Goal: Check status: Check status

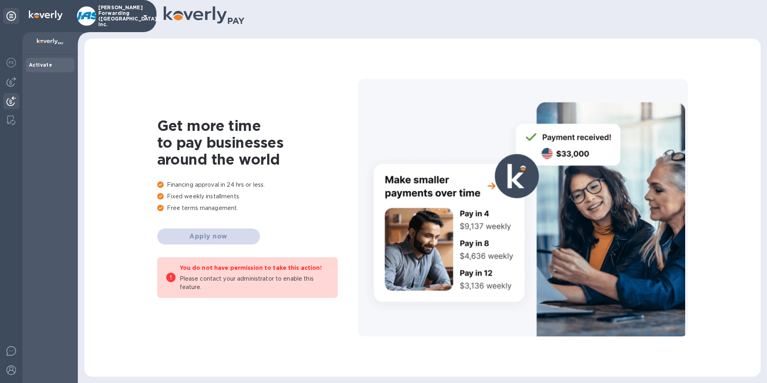
click at [11, 97] on img at bounding box center [11, 101] width 10 height 10
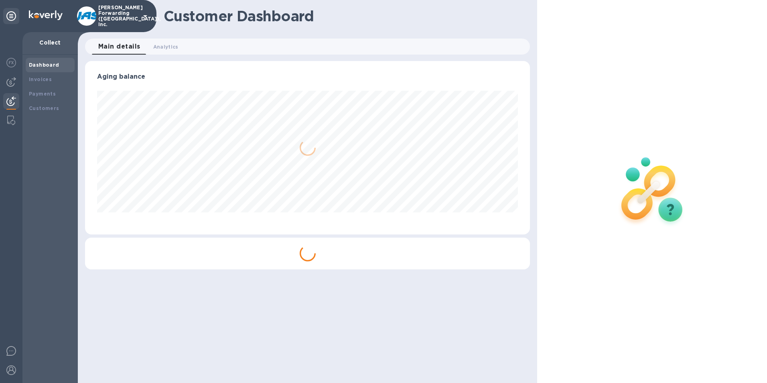
scroll to position [173, 445]
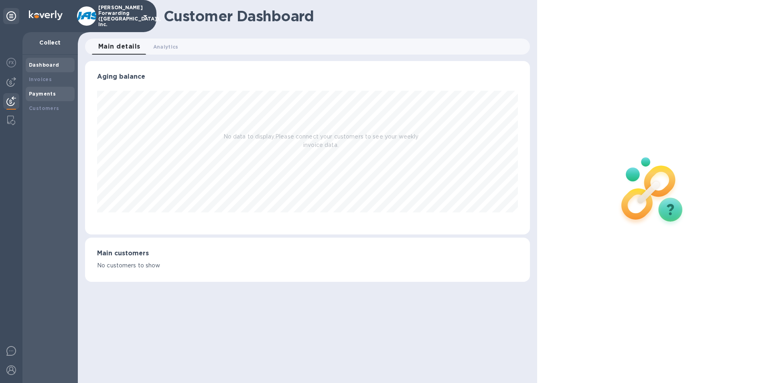
click at [45, 93] on b "Payments" at bounding box center [42, 94] width 27 height 6
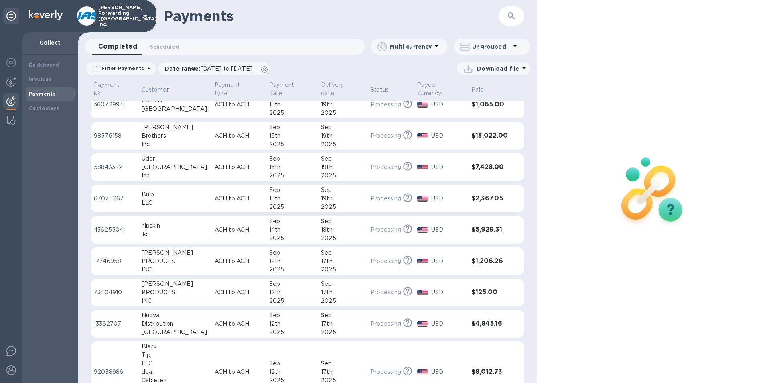
scroll to position [241, 0]
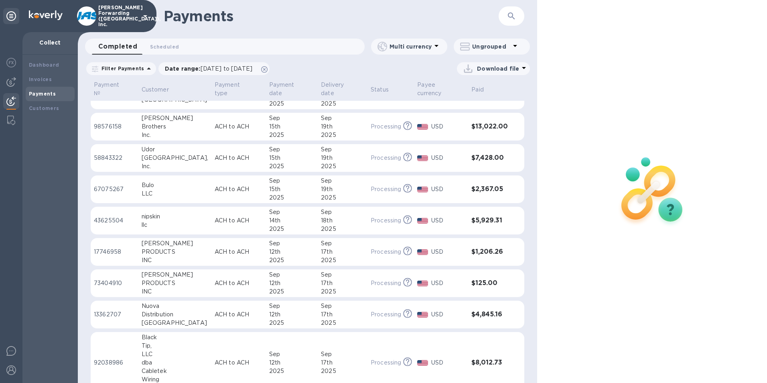
click at [211, 208] on td "ACH to ACH" at bounding box center [238, 221] width 55 height 28
